Goal: Task Accomplishment & Management: Manage account settings

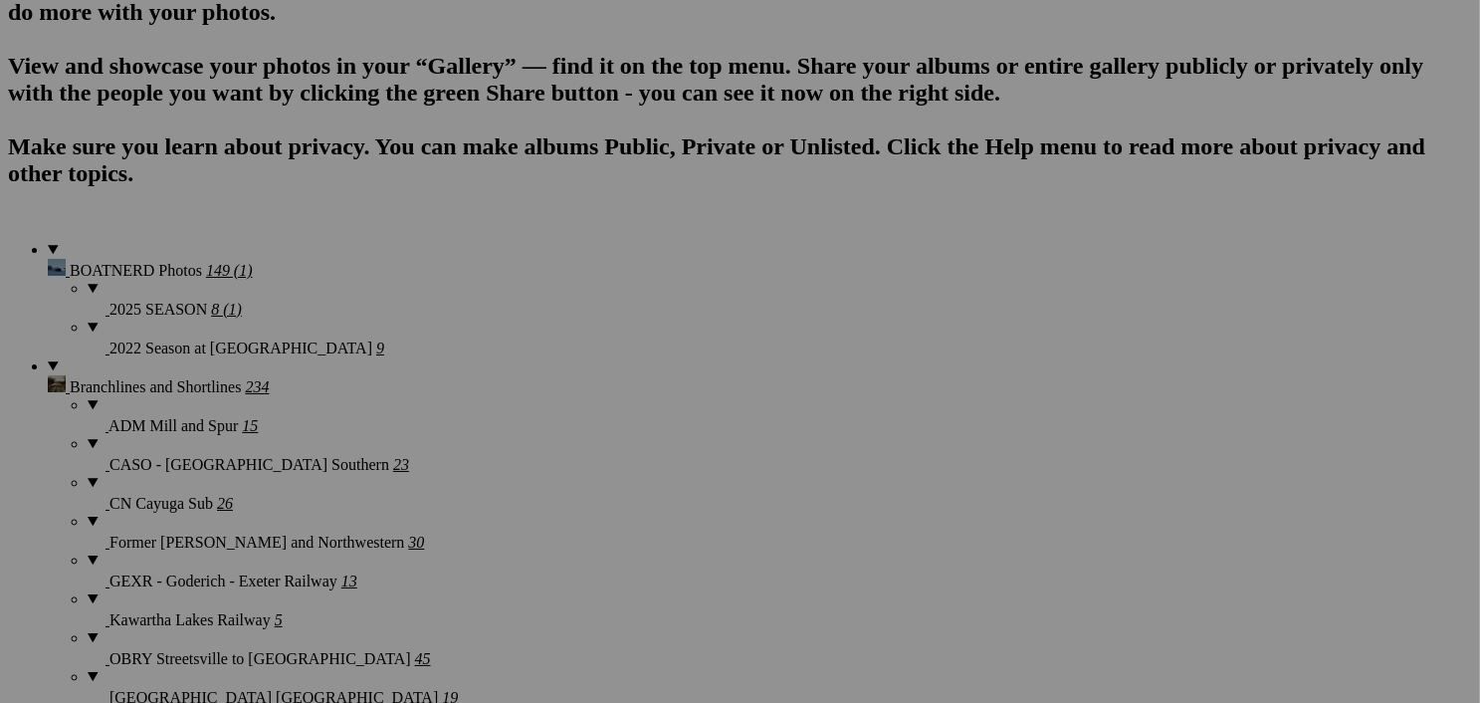
scroll to position [1430, 0]
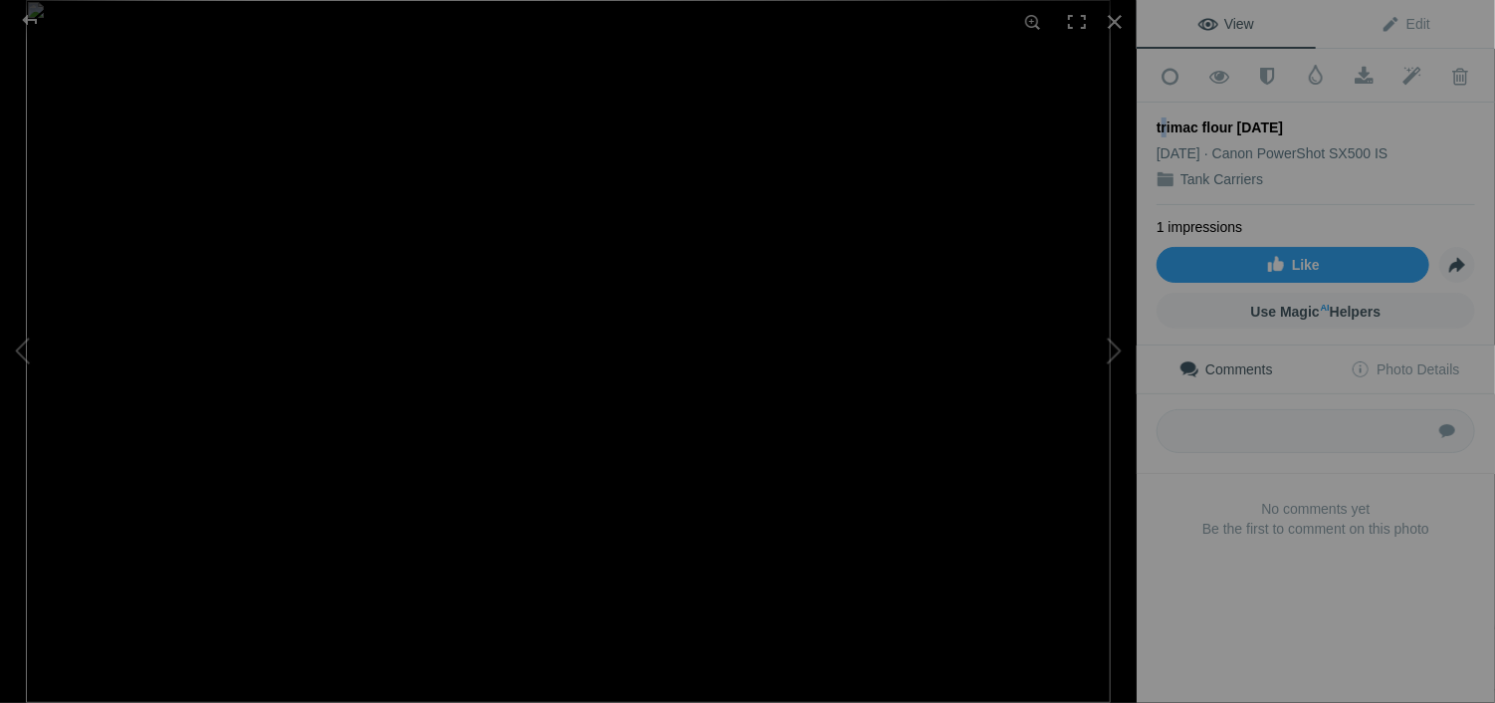
click at [1161, 124] on div "Add to Quick Collection Remove from Quick Collection Hide from Public View Unhi…" at bounding box center [1316, 327] width 358 height 556
drag, startPoint x: 1161, startPoint y: 124, endPoint x: 1328, endPoint y: 181, distance: 176.6
click at [1328, 181] on div "Tank Carriers" at bounding box center [1316, 179] width 319 height 20
click at [1166, 117] on div "trimac flour 08-08-15" at bounding box center [1316, 127] width 319 height 20
click at [1166, 120] on div "trimac flour 08-08-15" at bounding box center [1316, 127] width 319 height 20
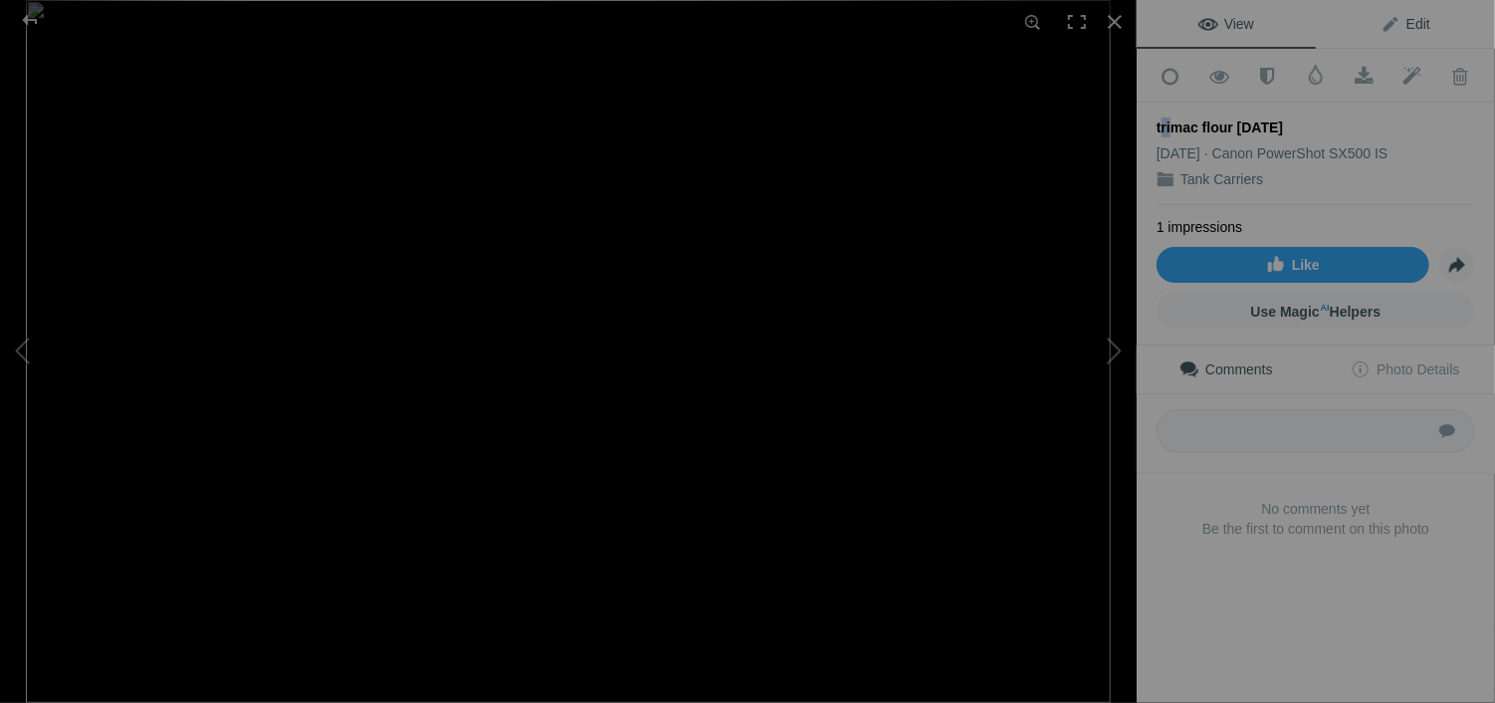
drag, startPoint x: 1166, startPoint y: 120, endPoint x: 1406, endPoint y: 17, distance: 261.3
click at [1406, 17] on span "Edit" at bounding box center [1406, 24] width 50 height 16
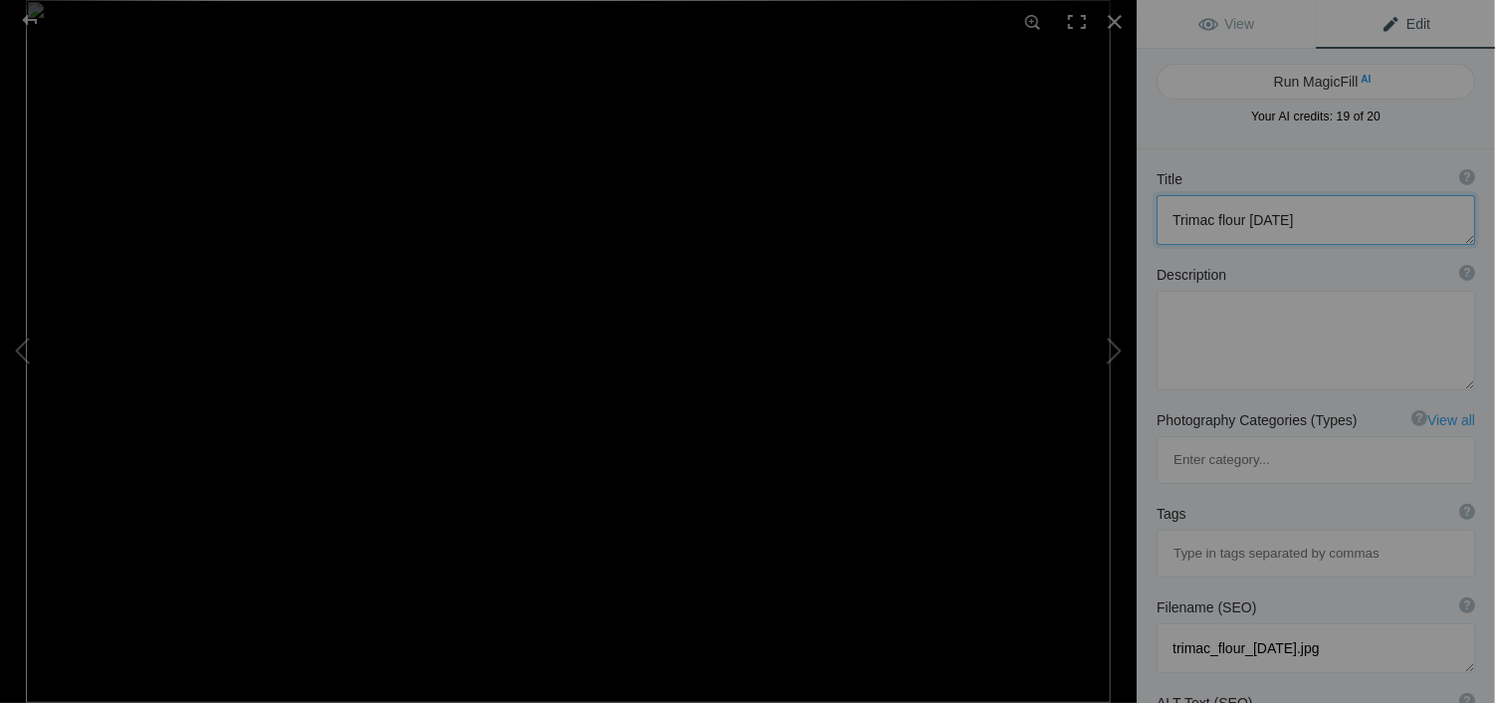
click at [1218, 211] on textarea at bounding box center [1316, 220] width 319 height 50
type textarea "Trimac at ASM 08-08-15"
click at [1227, 343] on textarea at bounding box center [1316, 341] width 319 height 100
type textarea "The truck has left the loading chute and is going to the scale to wight."
click at [1109, 18] on div at bounding box center [1115, 22] width 44 height 44
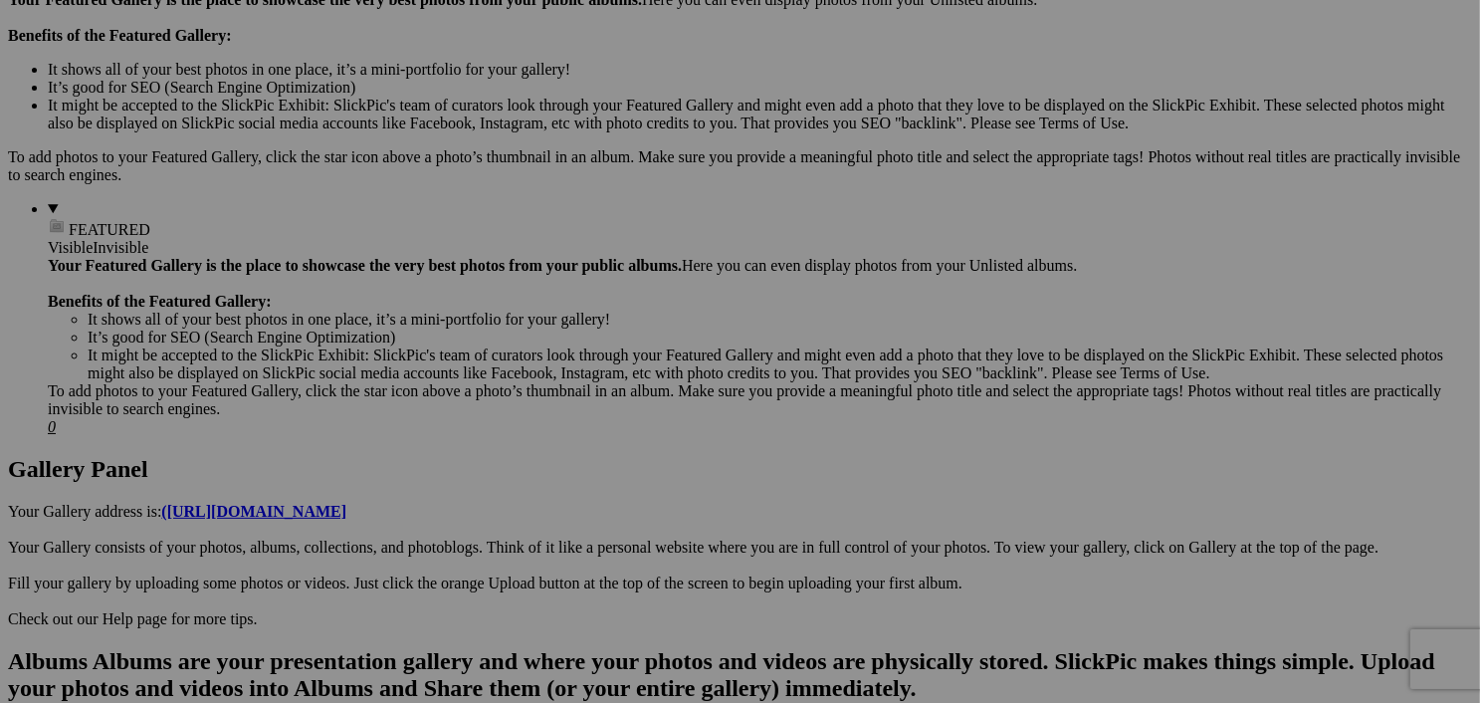
scroll to position [757, 0]
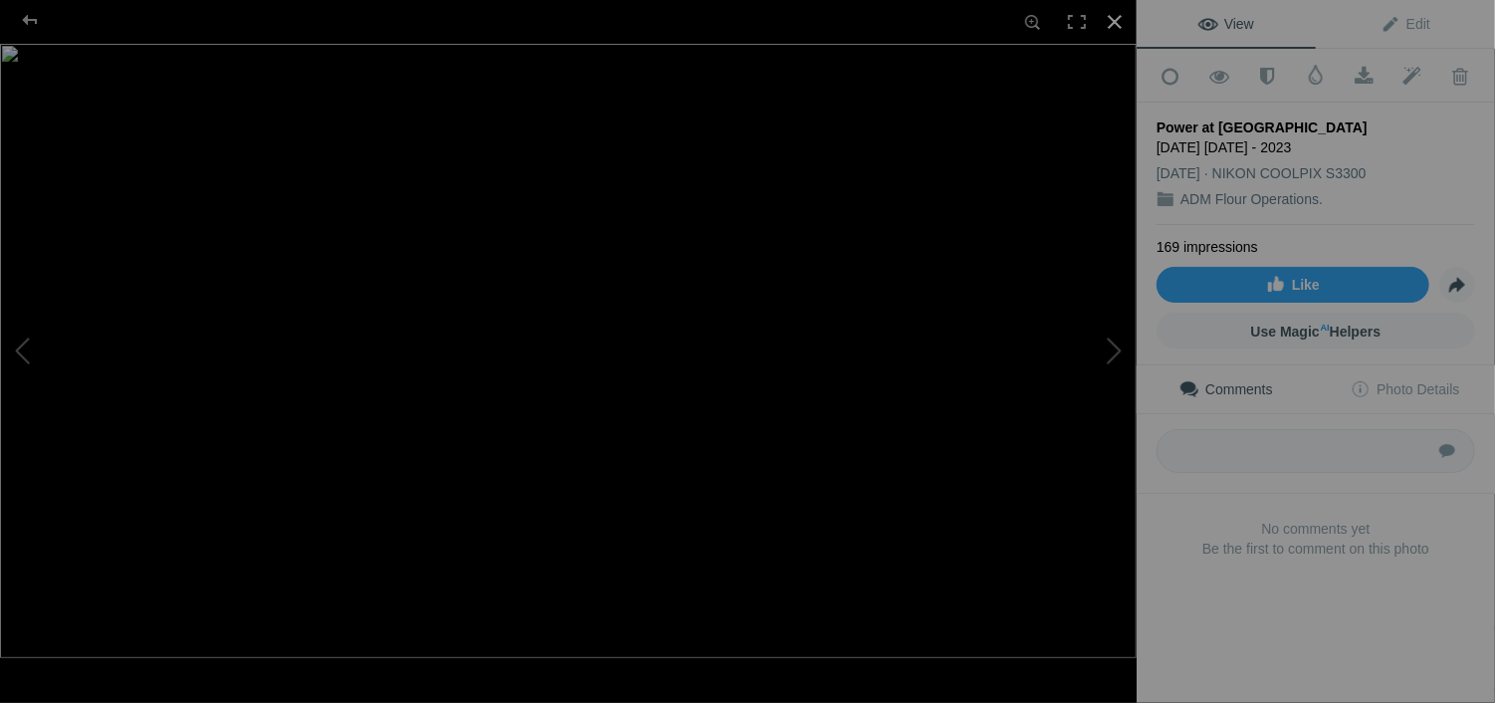
click at [1119, 18] on div at bounding box center [1115, 22] width 44 height 44
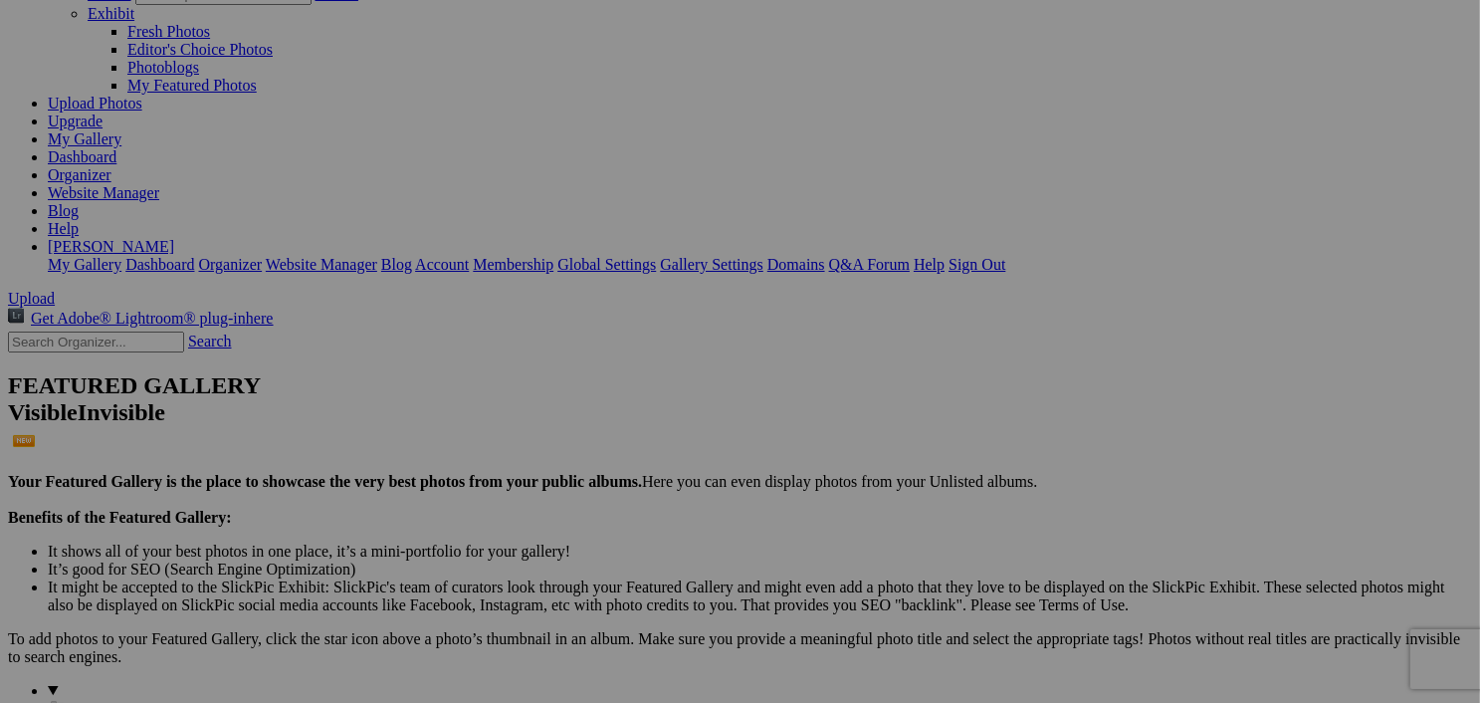
scroll to position [80, 0]
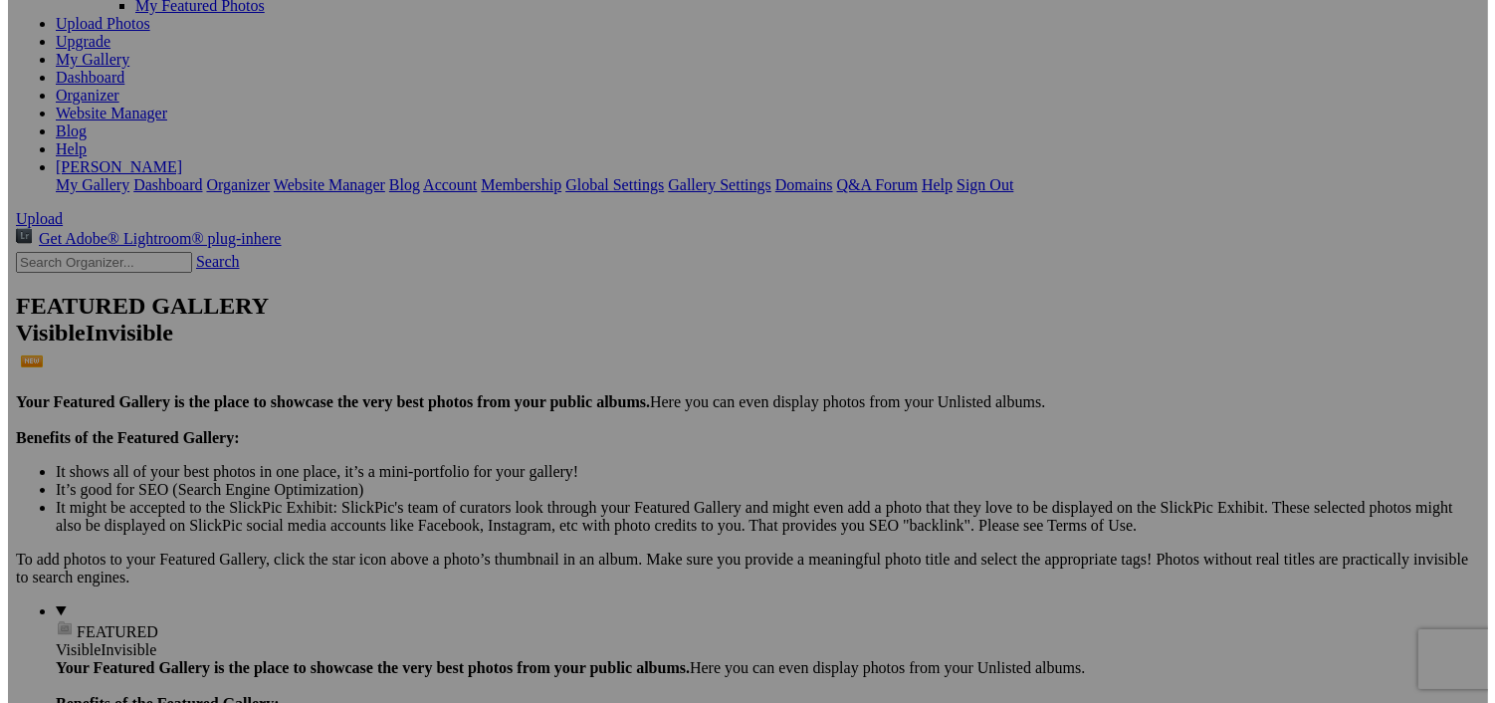
scroll to position [159, 0]
